Goal: Task Accomplishment & Management: Complete application form

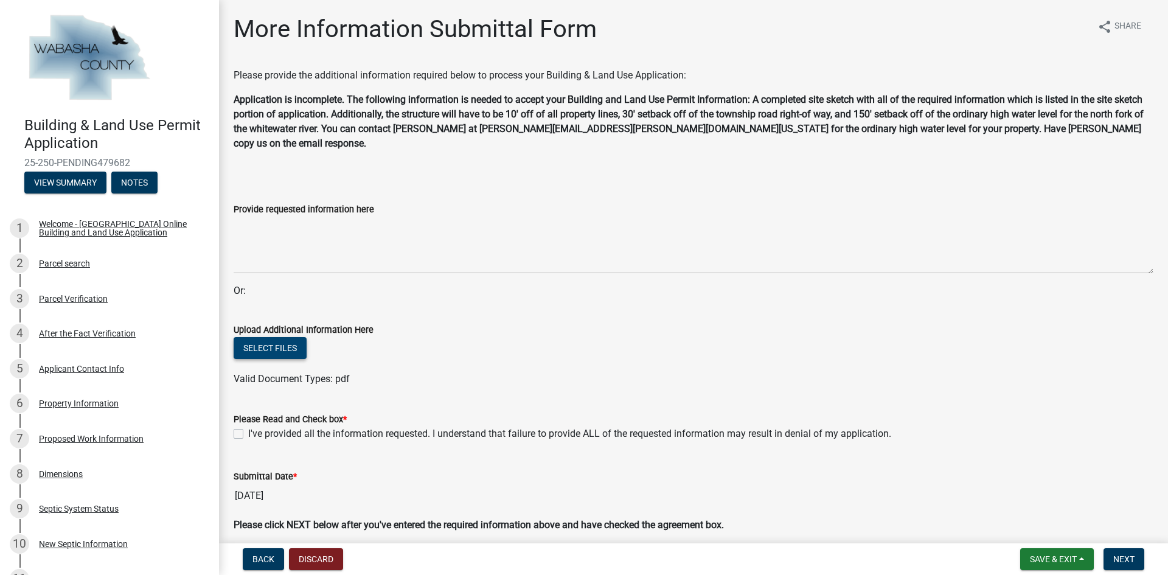
click at [296, 337] on button "Select files" at bounding box center [270, 348] width 73 height 22
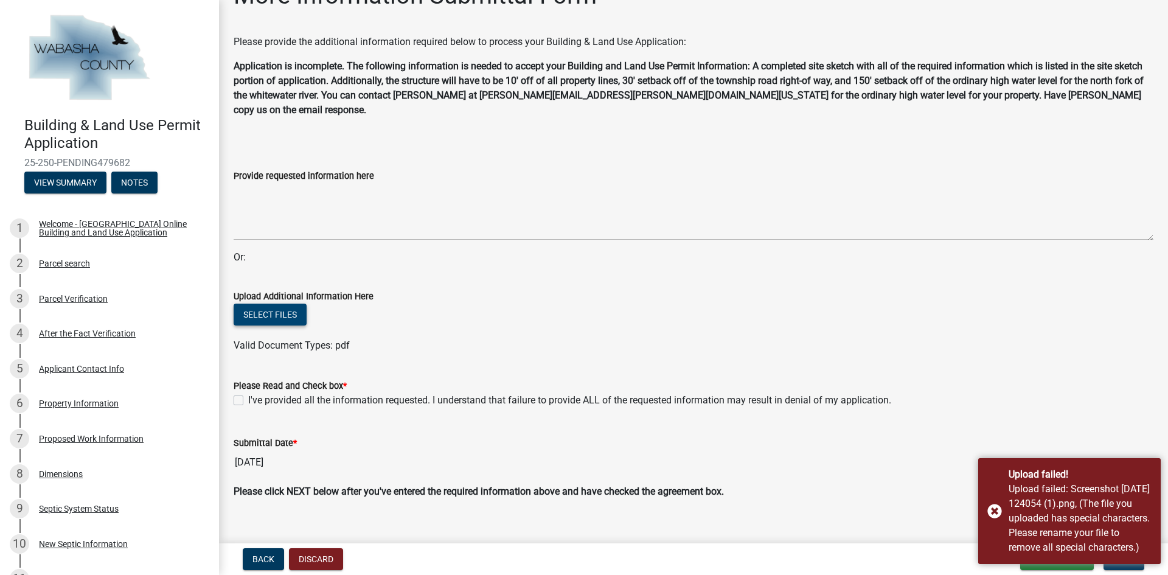
scroll to position [37, 0]
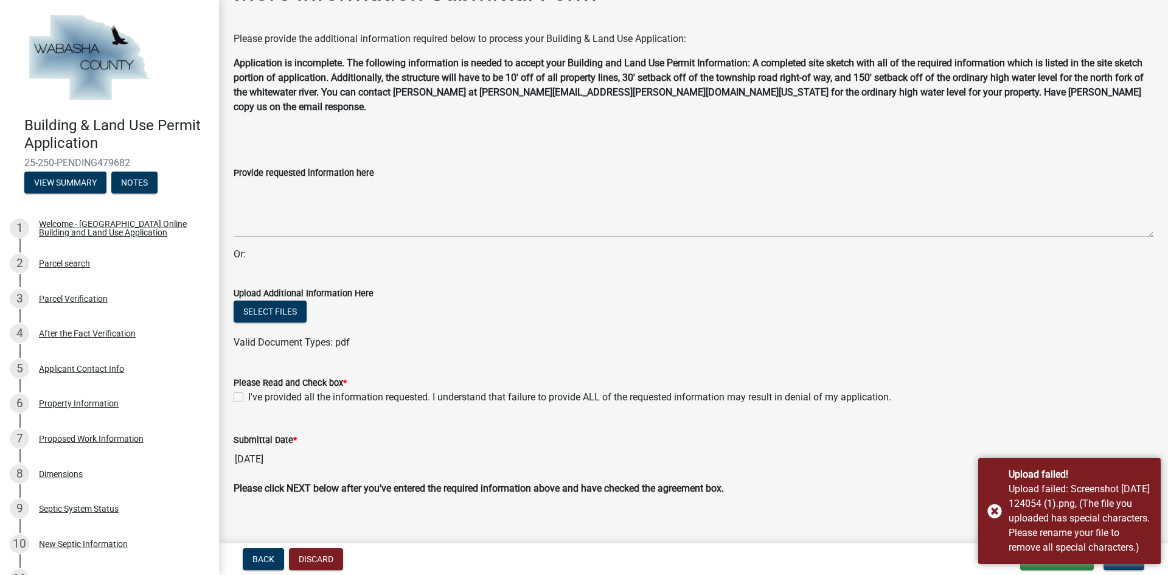
click at [248, 390] on label "I've provided all the information requested. I understand that failure to provi…" at bounding box center [569, 397] width 643 height 15
click at [248, 390] on input "I've provided all the information requested. I understand that failure to provi…" at bounding box center [252, 394] width 8 height 8
checkbox input "true"
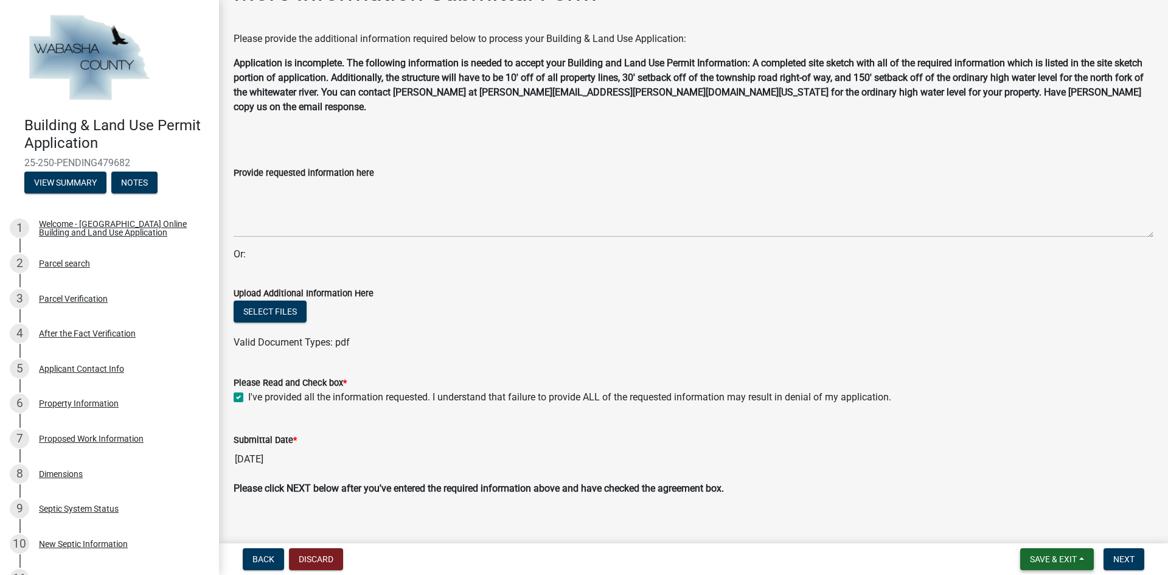
click at [1048, 558] on span "Save & Exit" at bounding box center [1053, 559] width 47 height 10
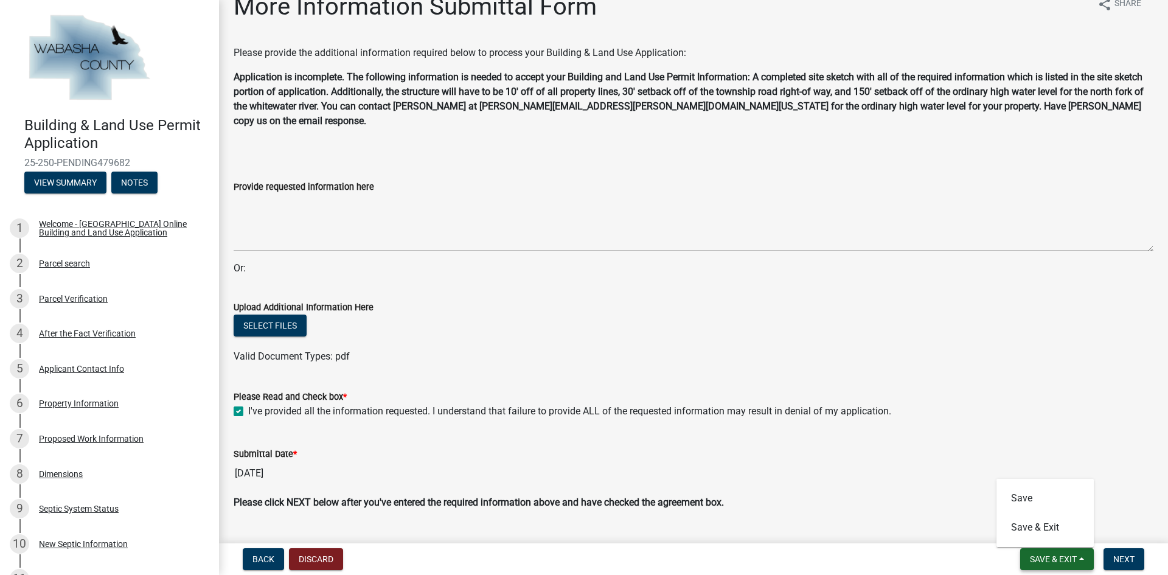
scroll to position [0, 0]
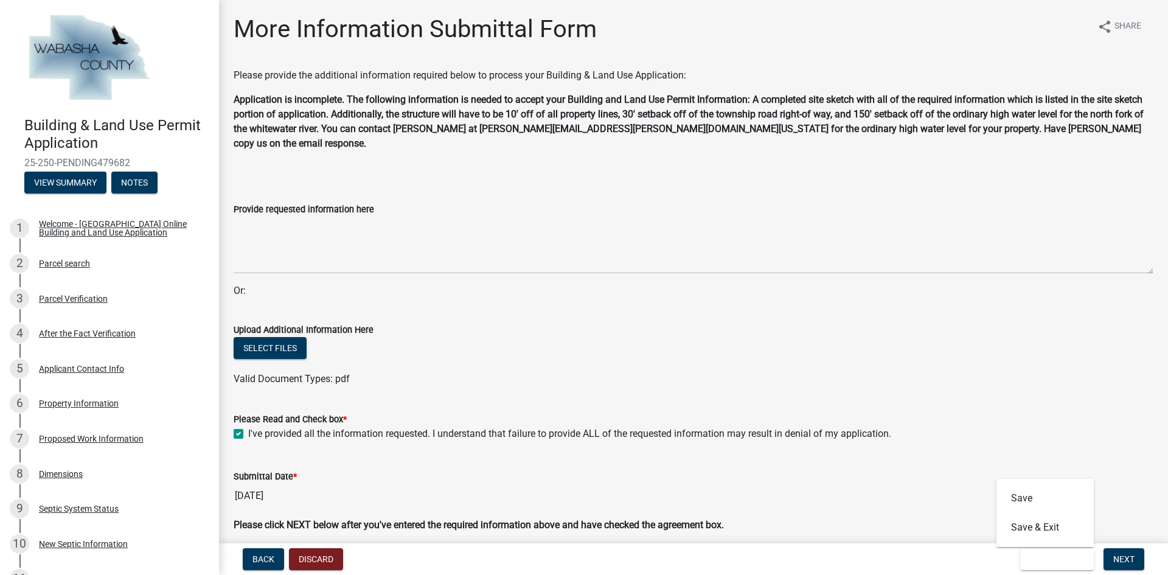
click at [370, 337] on div "Select files" at bounding box center [694, 349] width 920 height 25
click at [271, 337] on button "Select files" at bounding box center [270, 348] width 73 height 22
click at [257, 337] on button "Select files" at bounding box center [270, 348] width 73 height 22
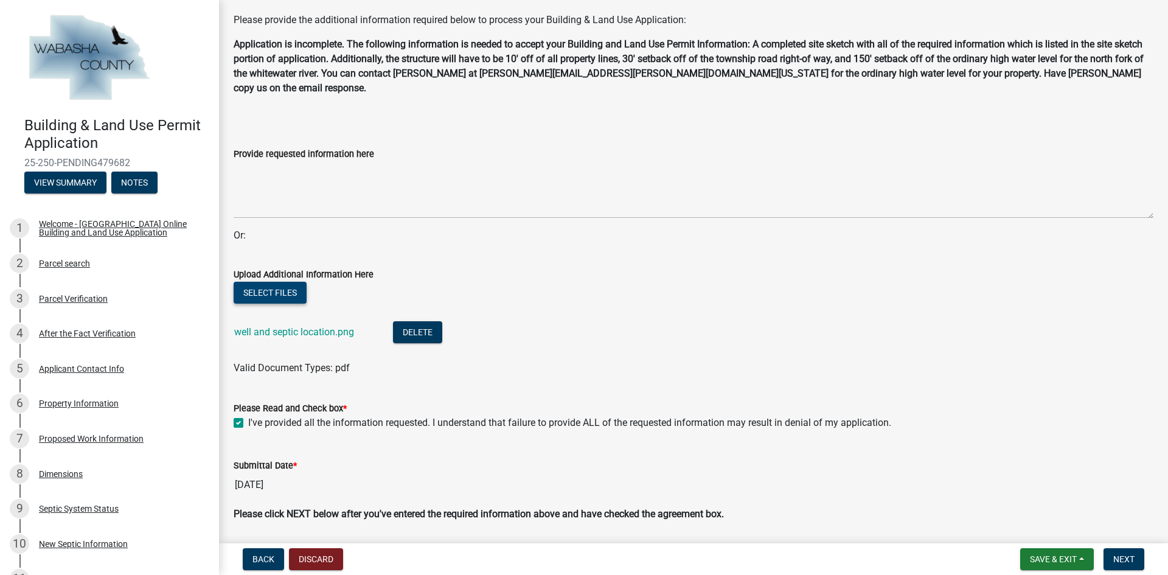
scroll to position [81, 0]
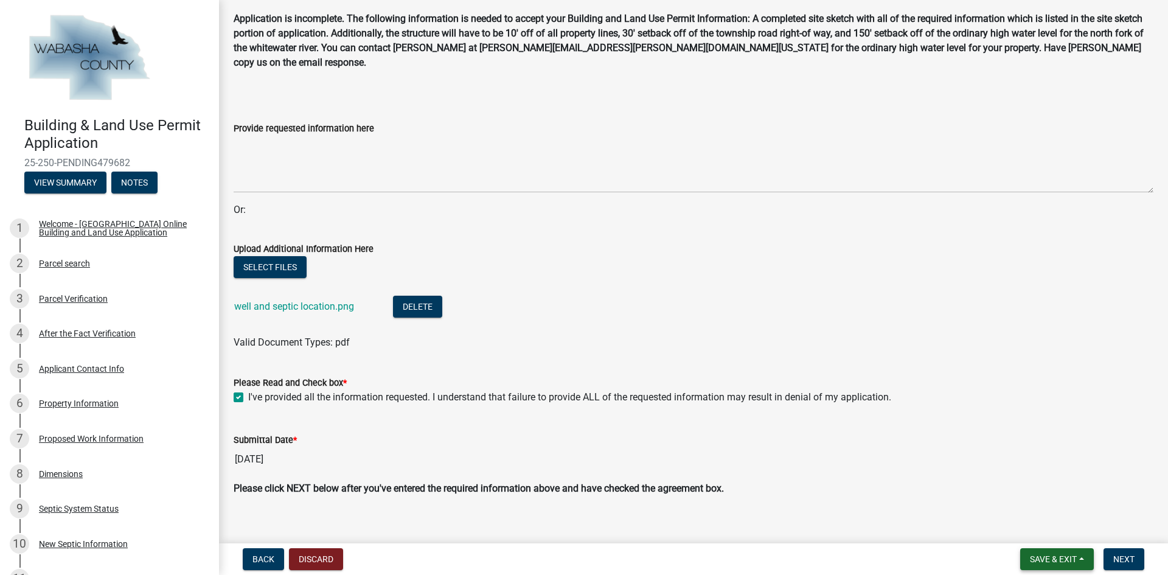
click at [1062, 555] on span "Save & Exit" at bounding box center [1053, 559] width 47 height 10
click at [1040, 525] on button "Save & Exit" at bounding box center [1045, 527] width 97 height 29
